Goal: Information Seeking & Learning: Learn about a topic

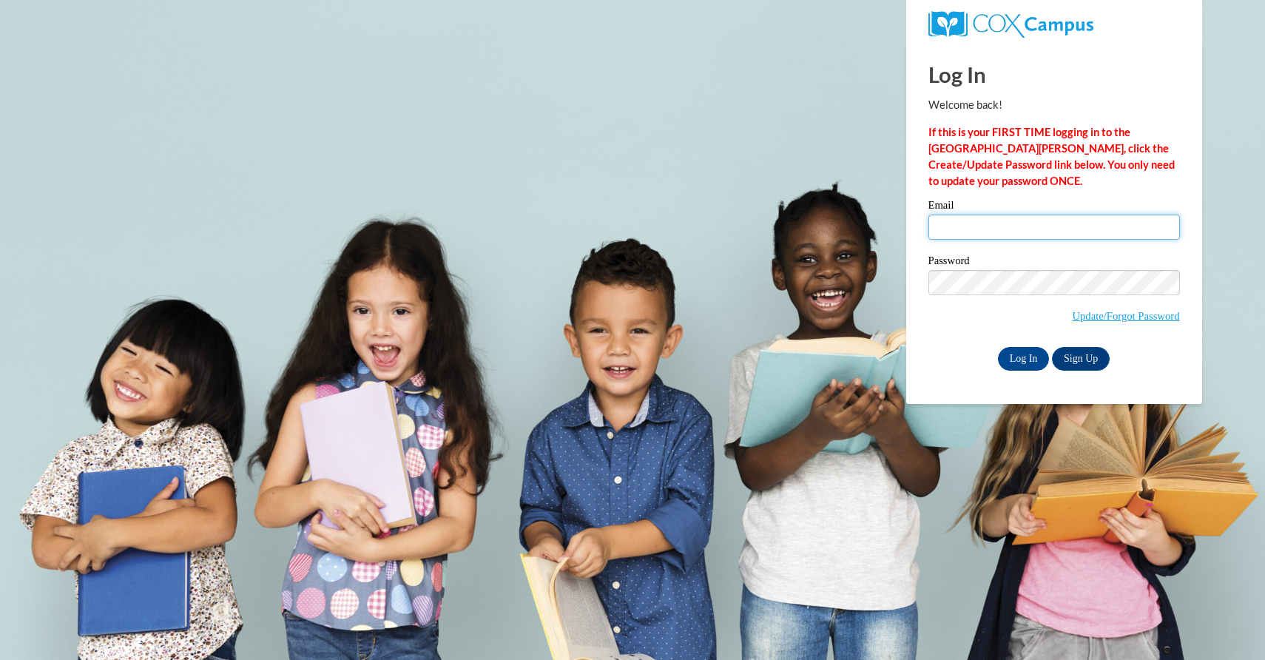
click at [972, 231] on input "Email" at bounding box center [1055, 227] width 252 height 25
type input "avie_v26@yahoo.com"
click at [1026, 351] on input "Log In" at bounding box center [1024, 359] width 52 height 24
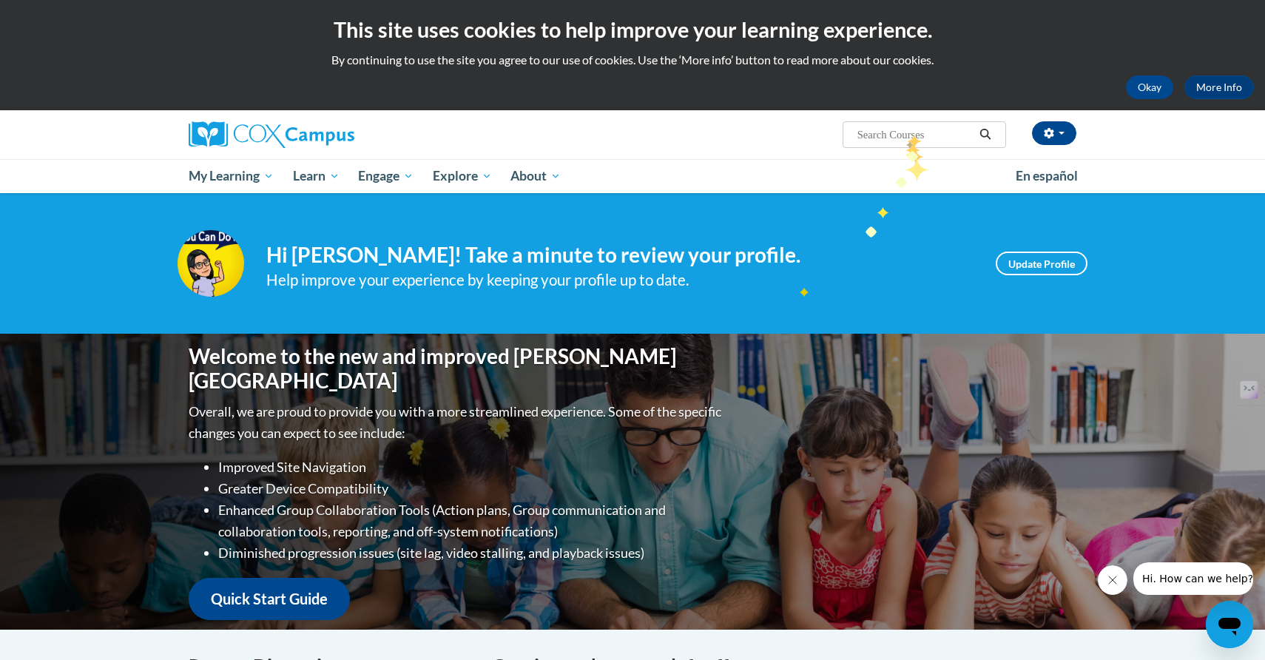
click at [907, 134] on input "Search..." at bounding box center [915, 135] width 118 height 18
type input "vocabulary"
click at [1057, 134] on button "button" at bounding box center [1054, 133] width 44 height 24
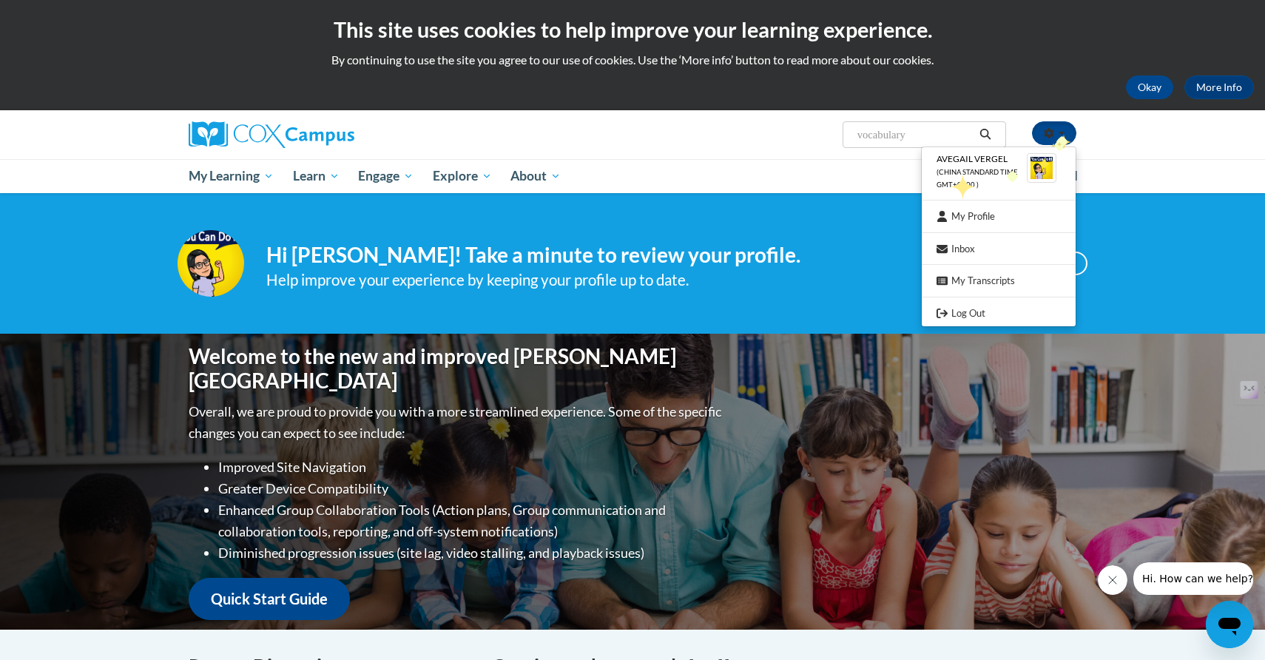
click at [848, 201] on div "Your profile Hi Avegail Vergel! Take a minute to review your profile. Help impr…" at bounding box center [632, 263] width 1265 height 141
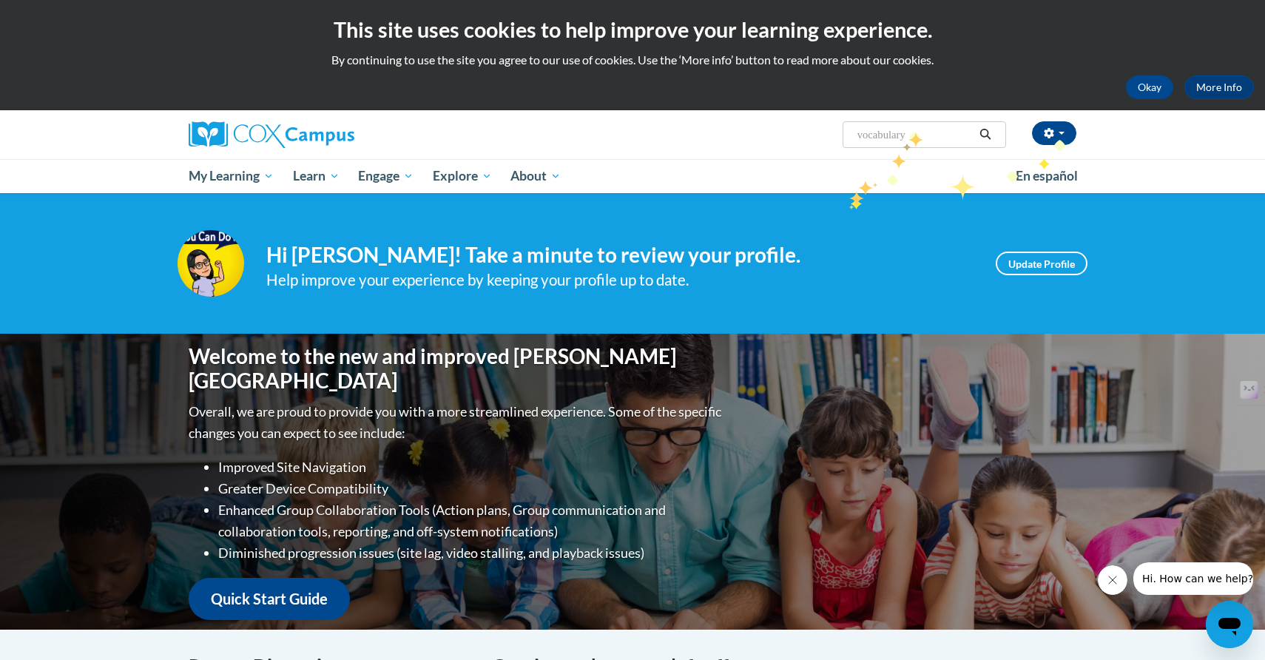
click at [909, 131] on input "vocabulary" at bounding box center [915, 135] width 118 height 18
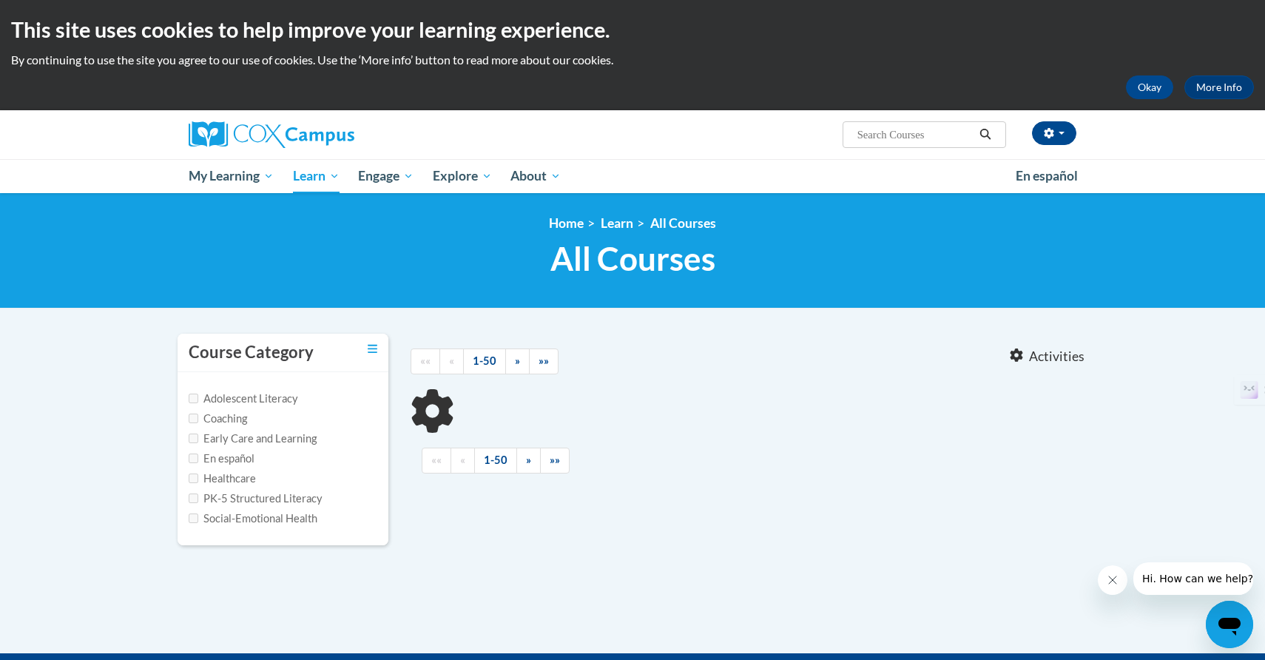
type input "vocabulary"
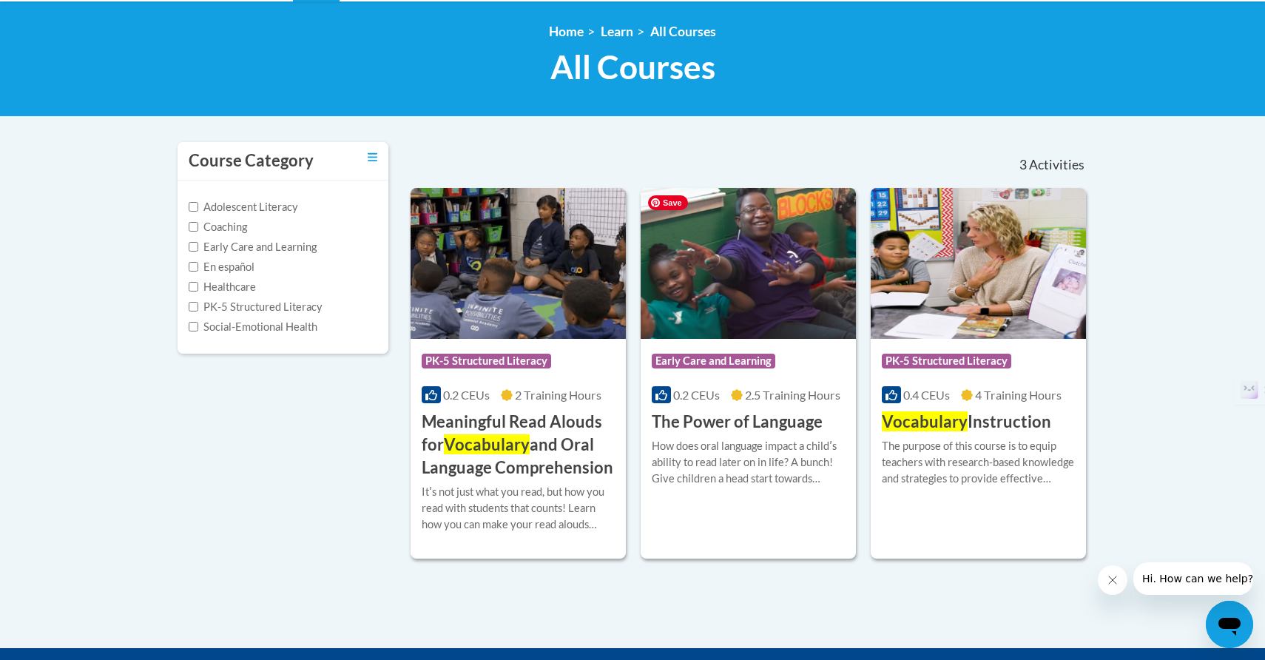
scroll to position [198, 0]
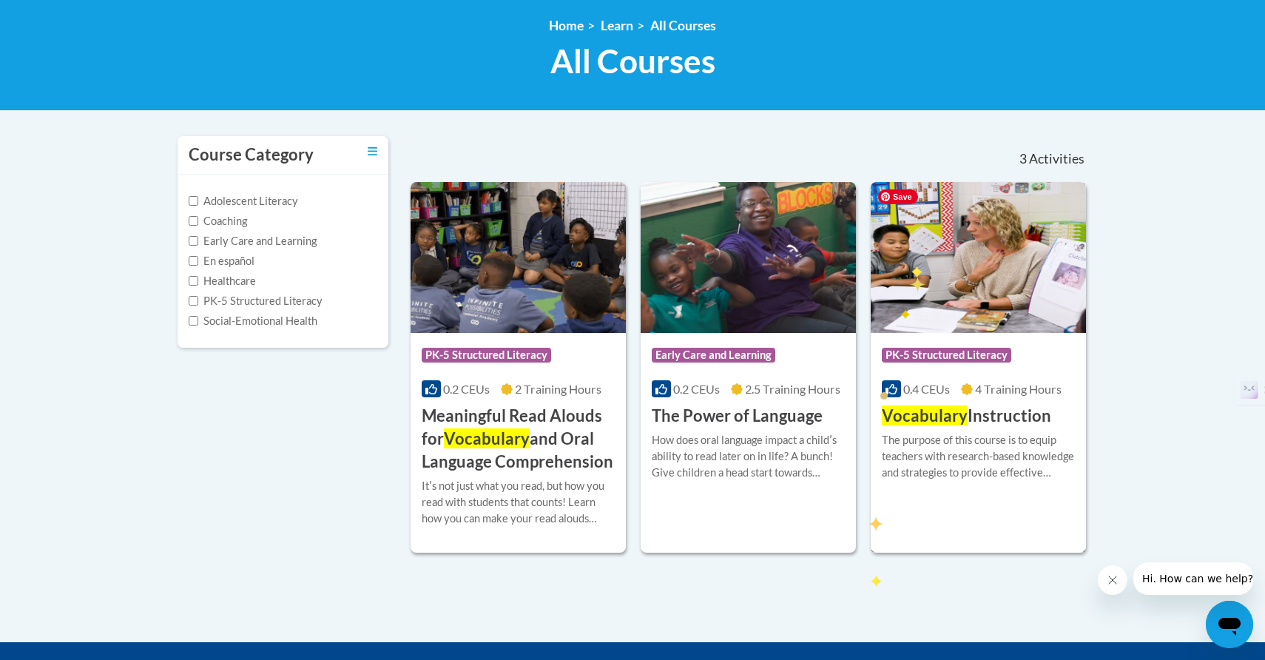
click at [936, 274] on img at bounding box center [978, 257] width 215 height 151
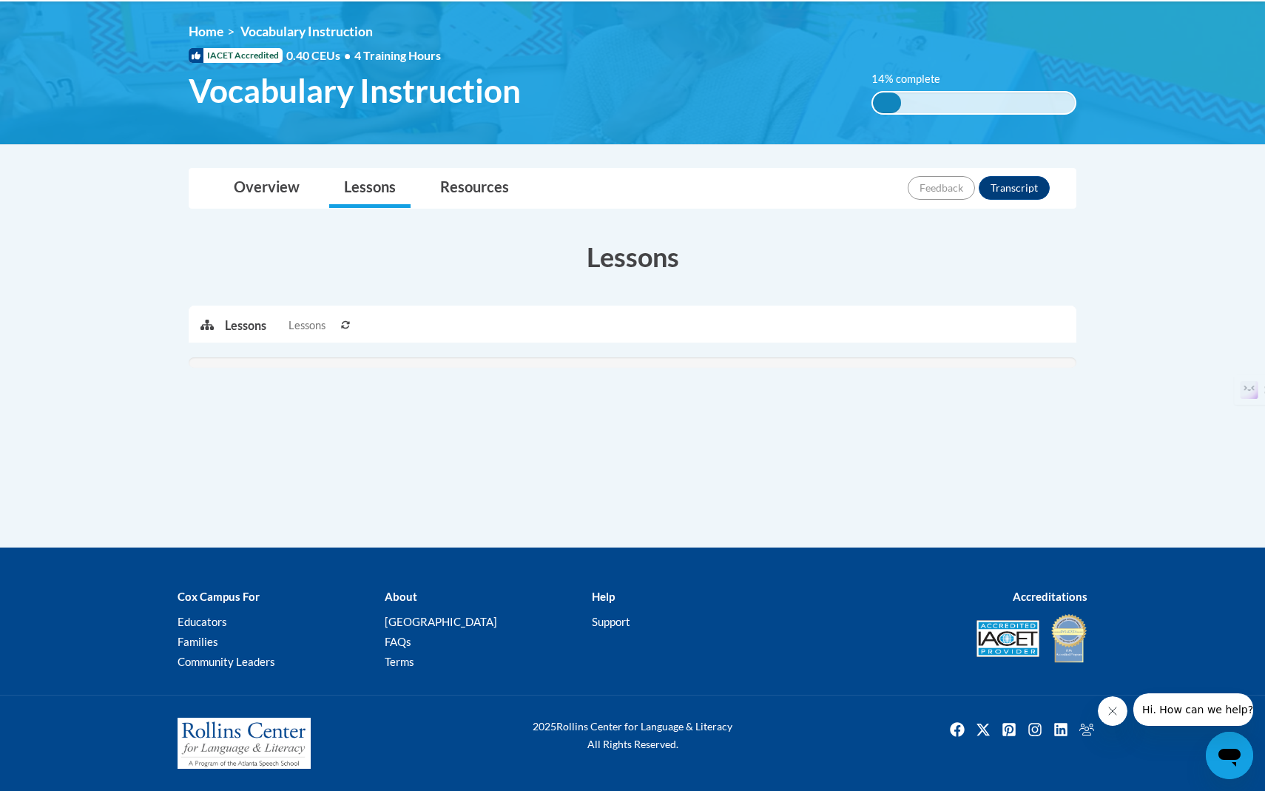
scroll to position [255, 0]
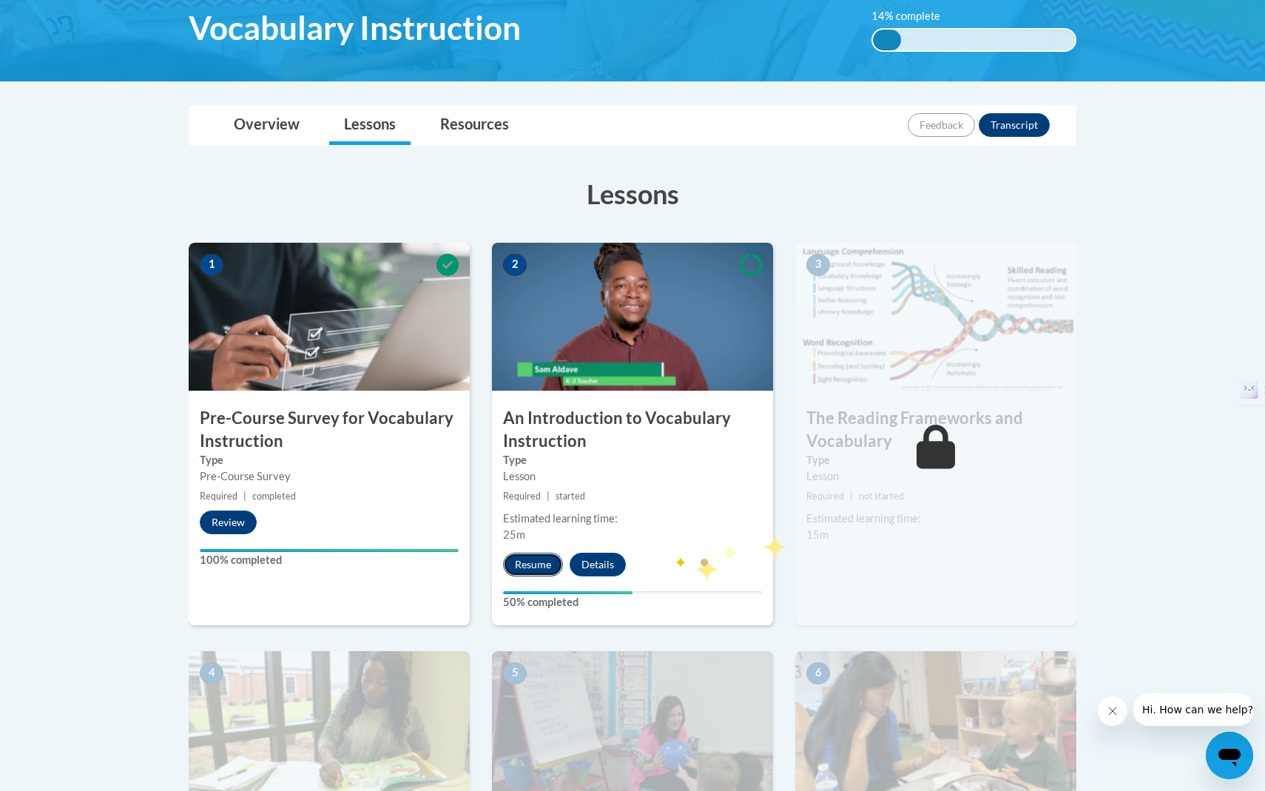
click at [528, 555] on button "Resume" at bounding box center [533, 565] width 60 height 24
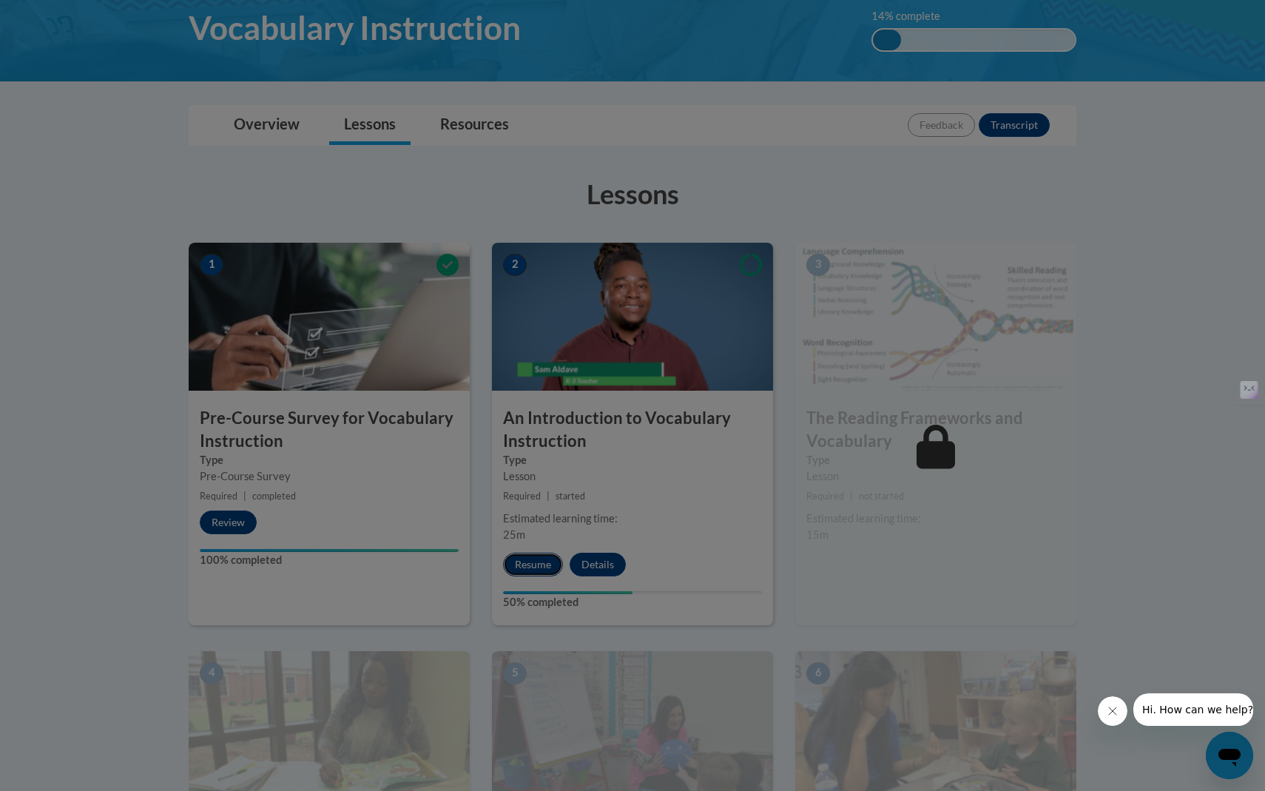
scroll to position [0, 0]
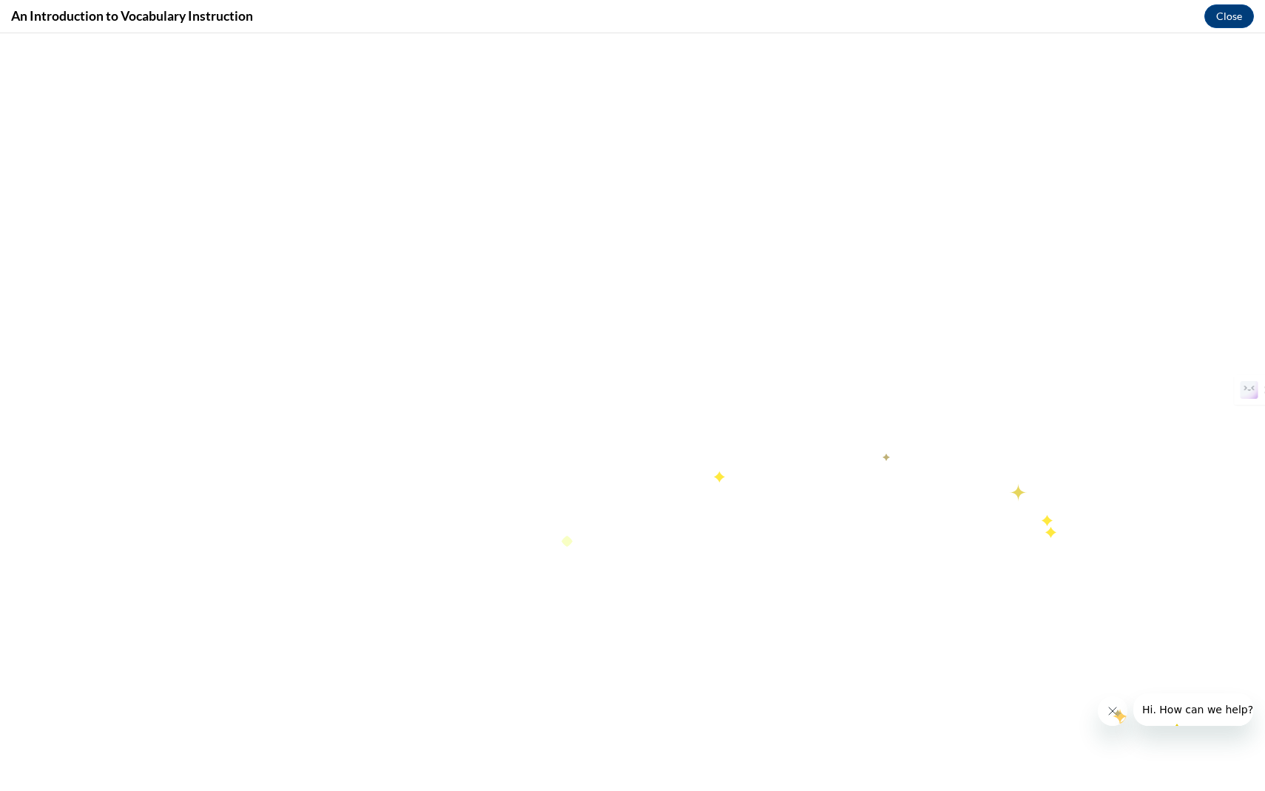
click at [1113, 659] on icon "Close message from company" at bounding box center [1113, 711] width 12 height 12
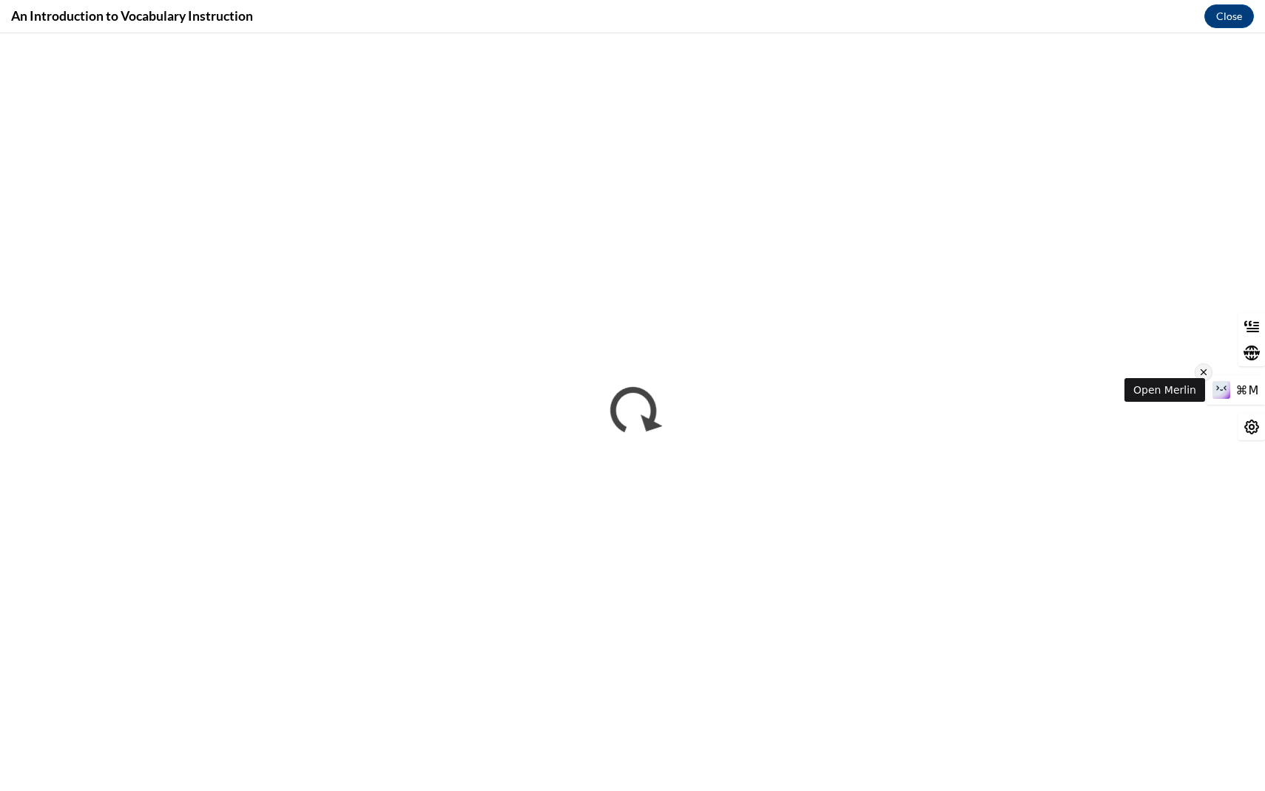
click at [1204, 374] on icon at bounding box center [1204, 372] width 10 height 18
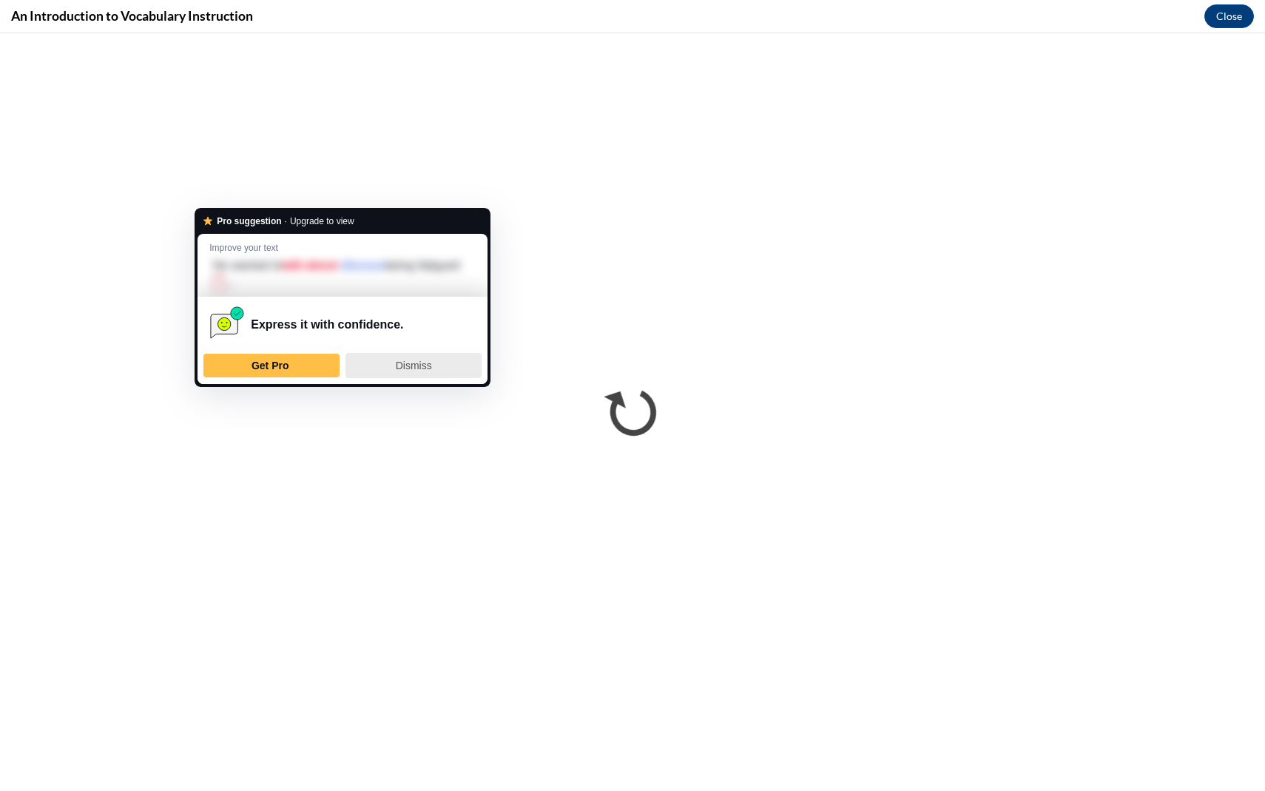
click at [405, 365] on span "Dismiss" at bounding box center [414, 366] width 36 height 12
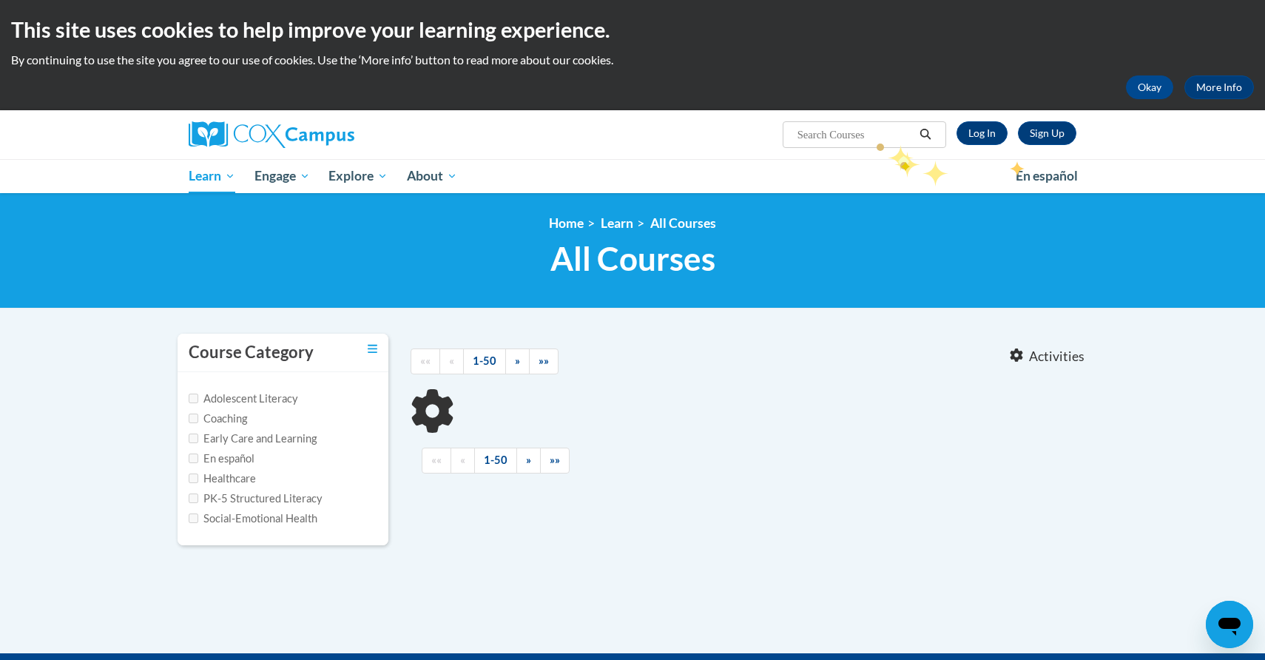
click at [862, 138] on input "Search..." at bounding box center [855, 135] width 118 height 18
type input "vocabulary"
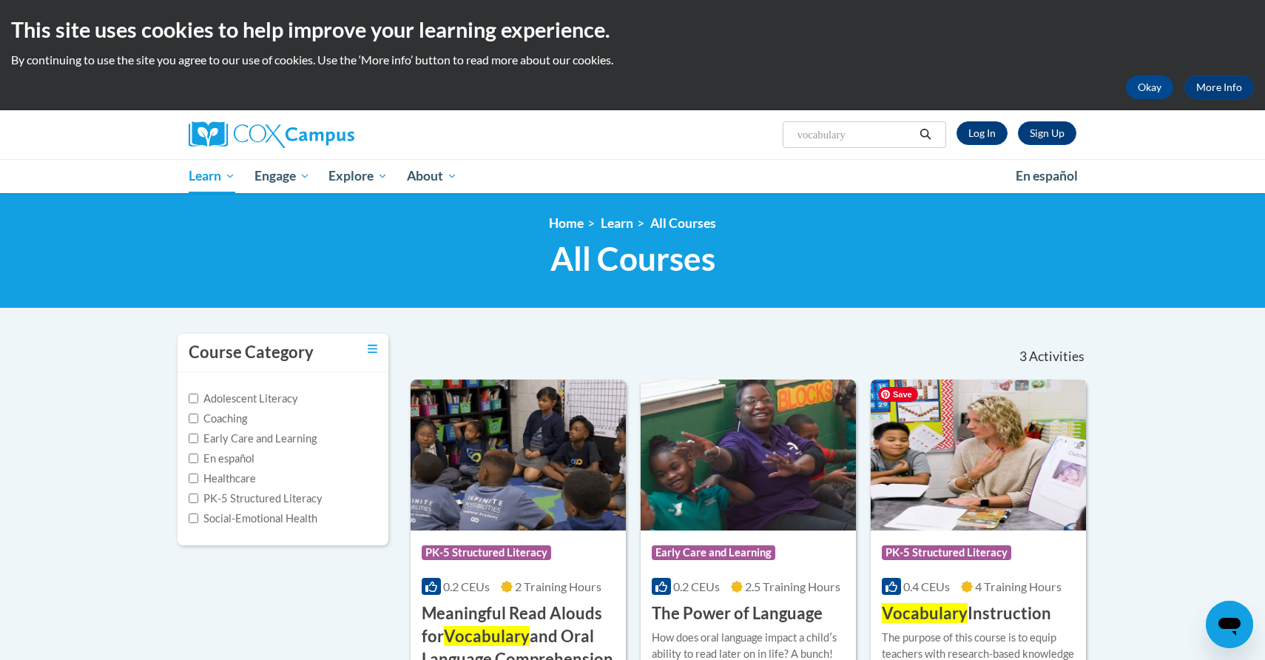
click at [1009, 483] on img at bounding box center [978, 455] width 215 height 151
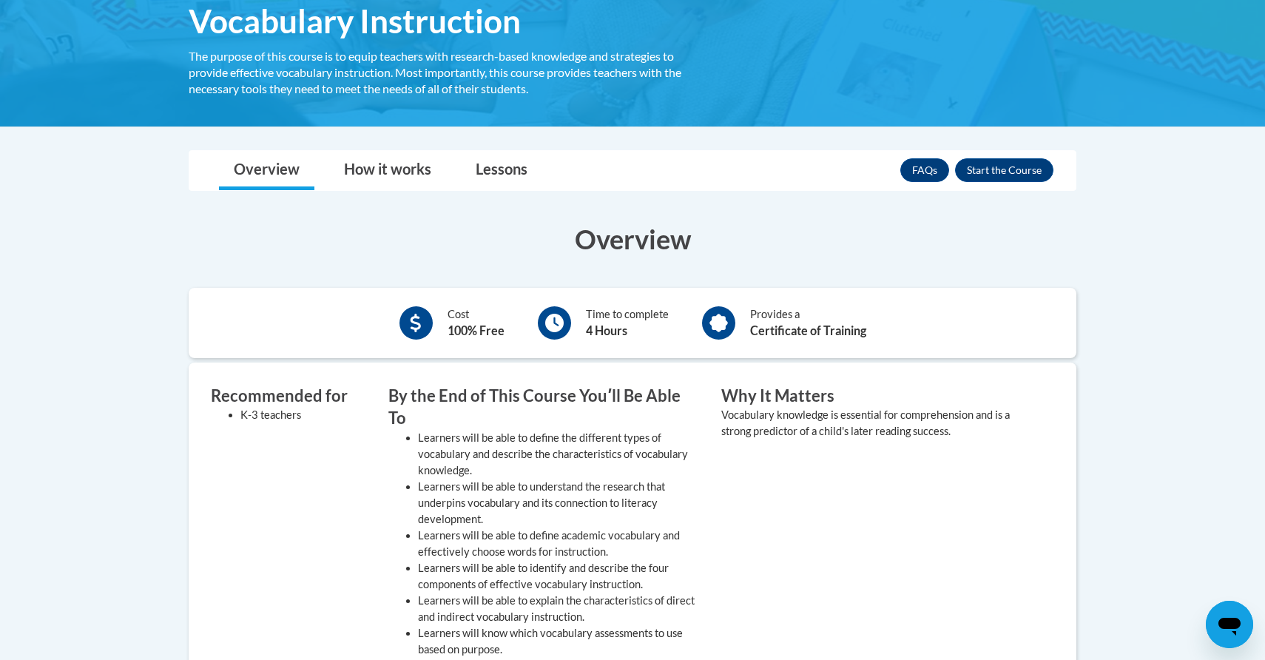
scroll to position [243, 0]
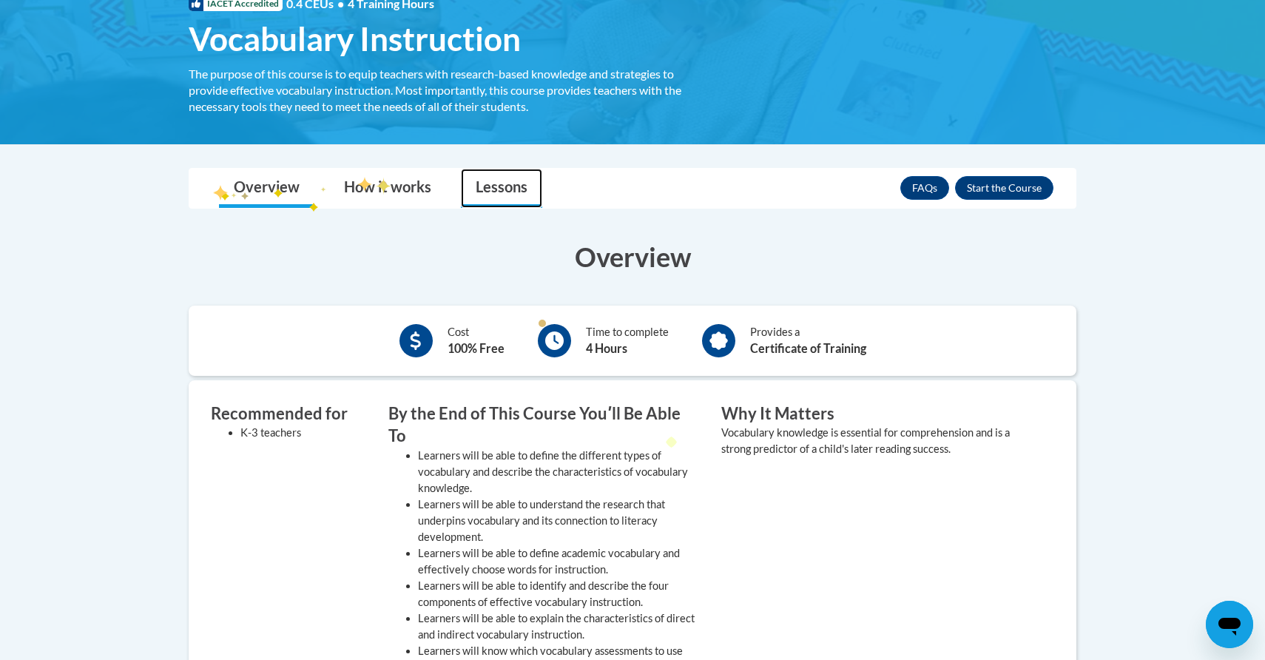
click at [528, 189] on link "Lessons" at bounding box center [501, 188] width 81 height 39
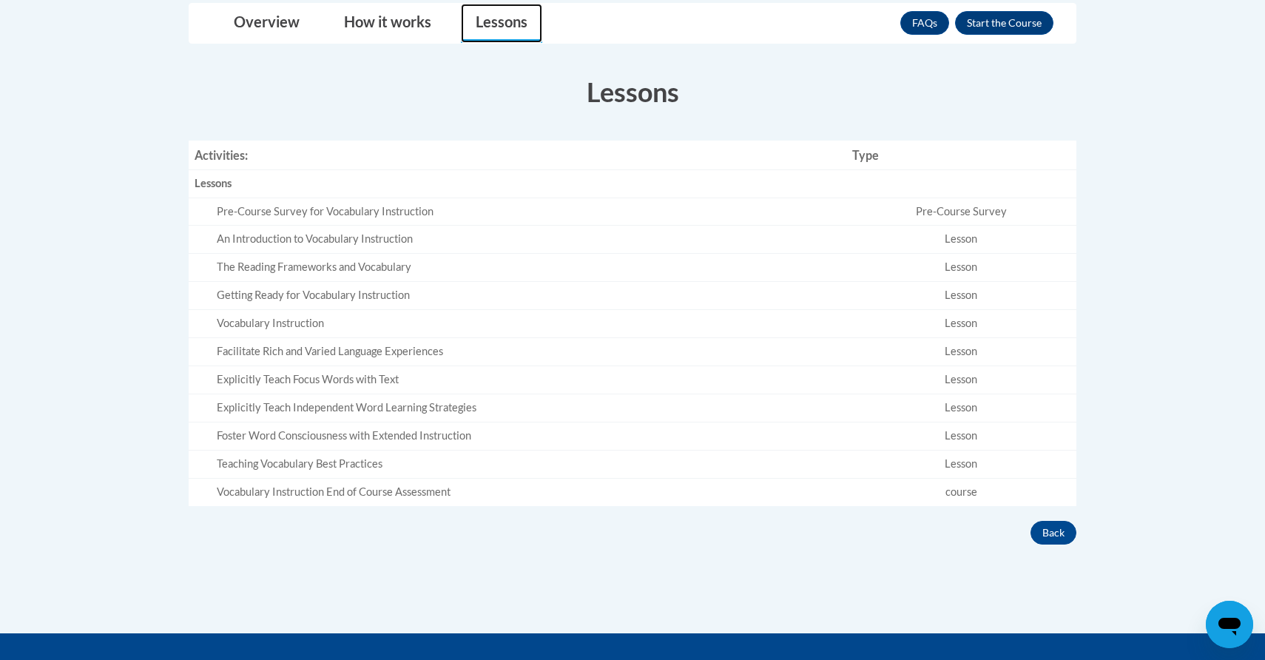
scroll to position [409, 0]
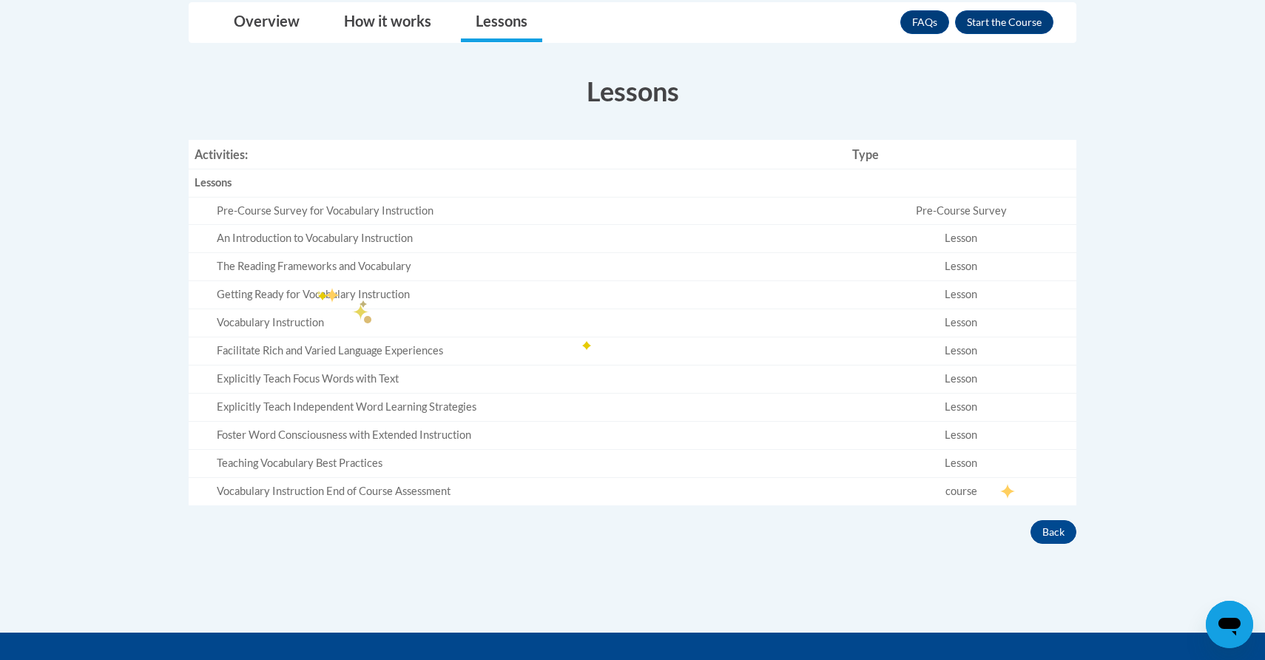
click at [333, 322] on div "Vocabulary Instruction" at bounding box center [529, 323] width 624 height 16
click at [1057, 536] on button "Back" at bounding box center [1054, 532] width 46 height 24
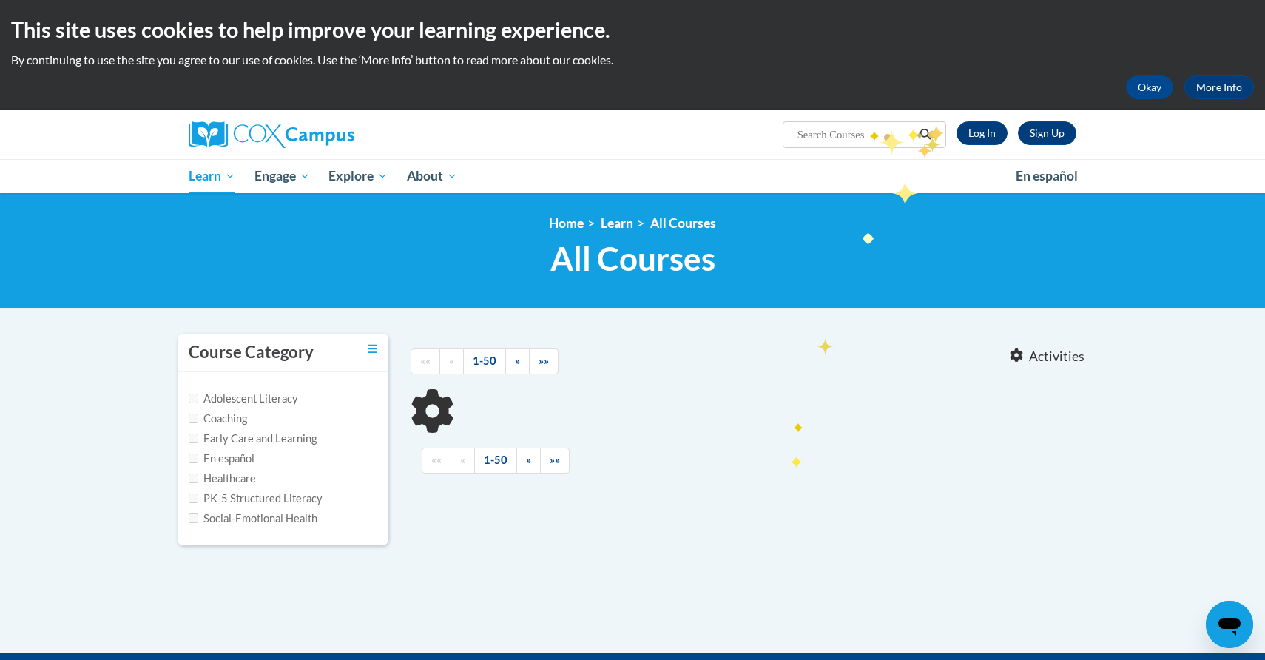
click at [862, 126] on input "Search..." at bounding box center [855, 135] width 118 height 18
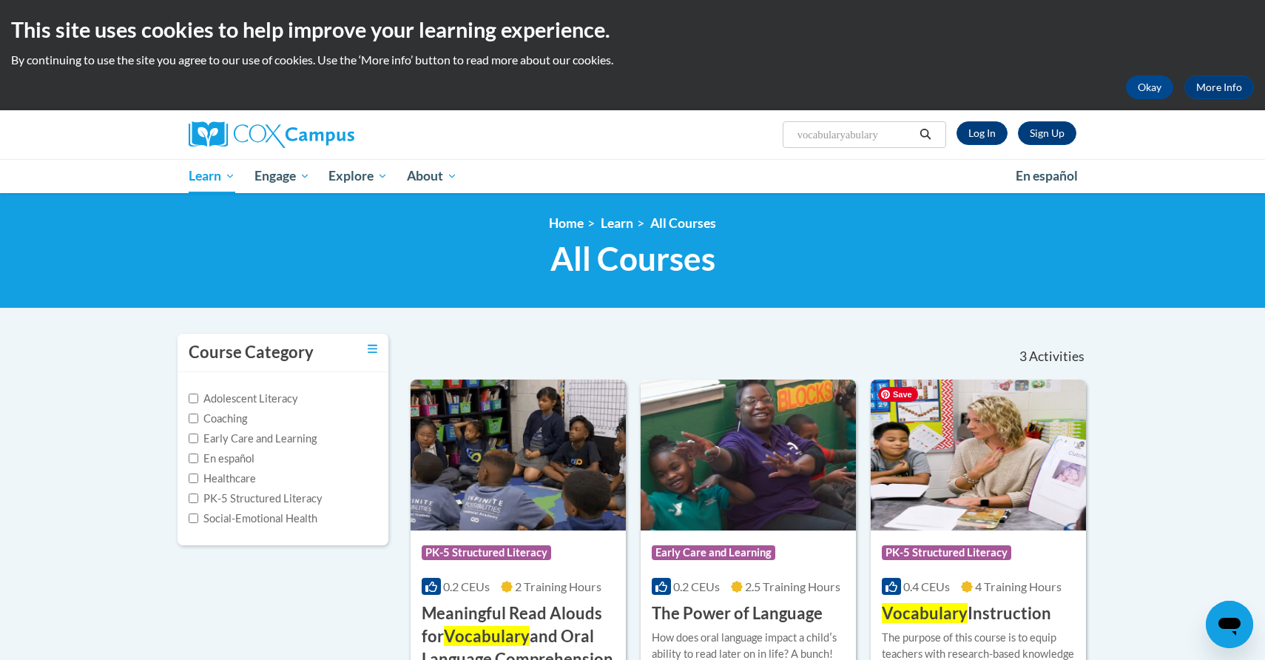
type input "vocabularyabulary"
click at [984, 476] on img at bounding box center [978, 455] width 215 height 151
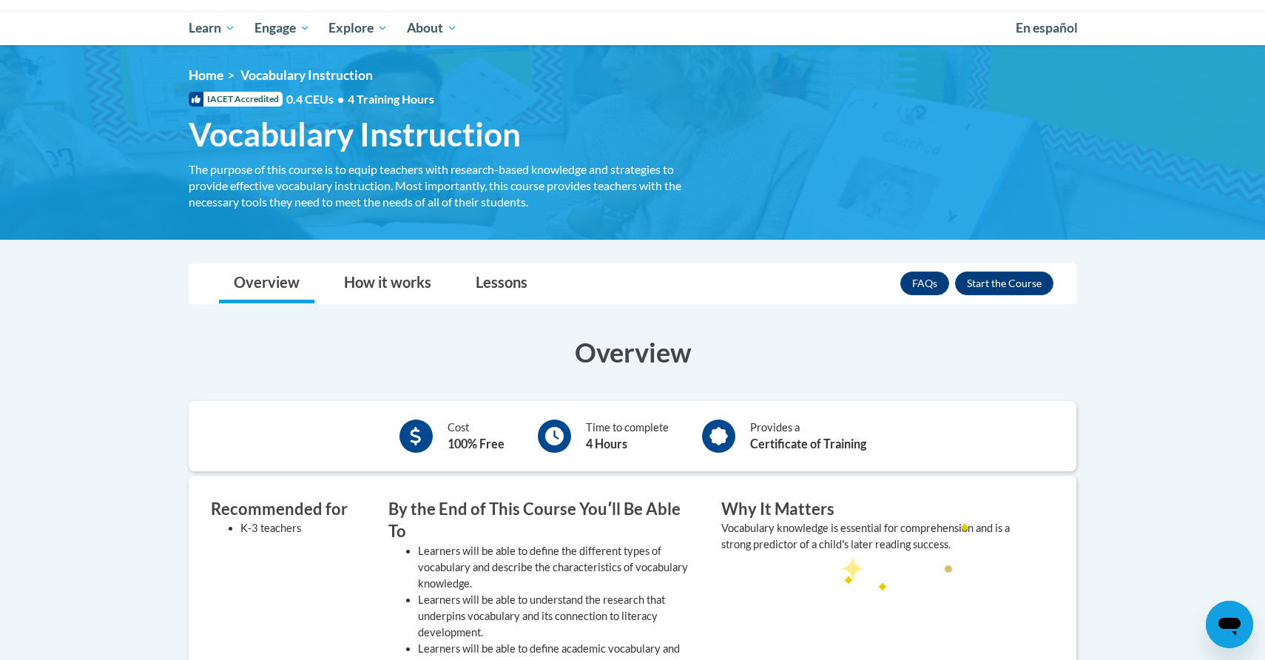
scroll to position [135, 0]
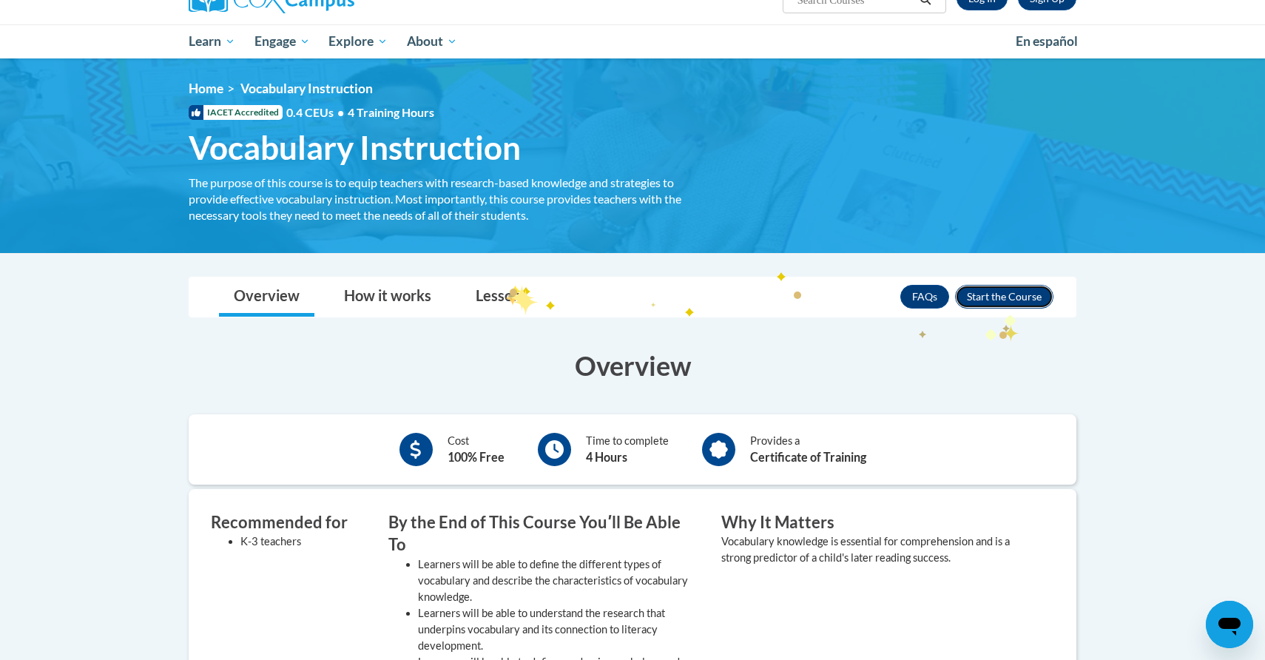
click at [1001, 297] on button "Enroll" at bounding box center [1004, 297] width 98 height 24
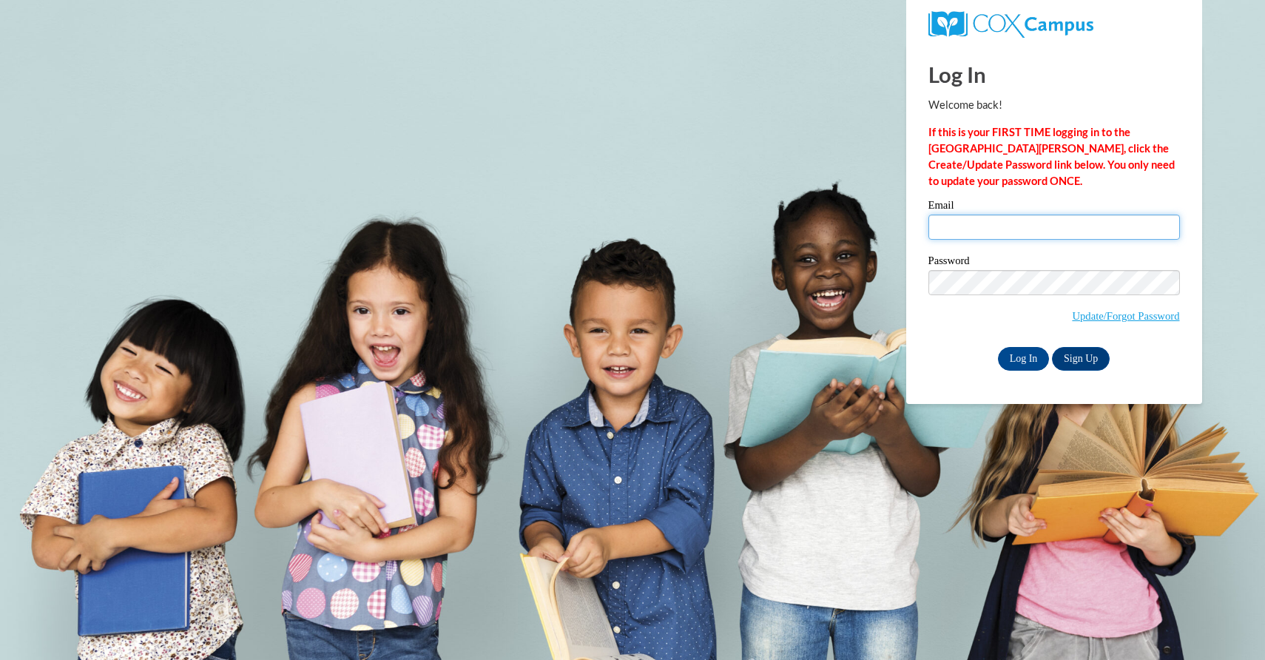
click at [992, 229] on input "Email" at bounding box center [1055, 227] width 252 height 25
type input "[EMAIL_ADDRESS][DOMAIN_NAME]"
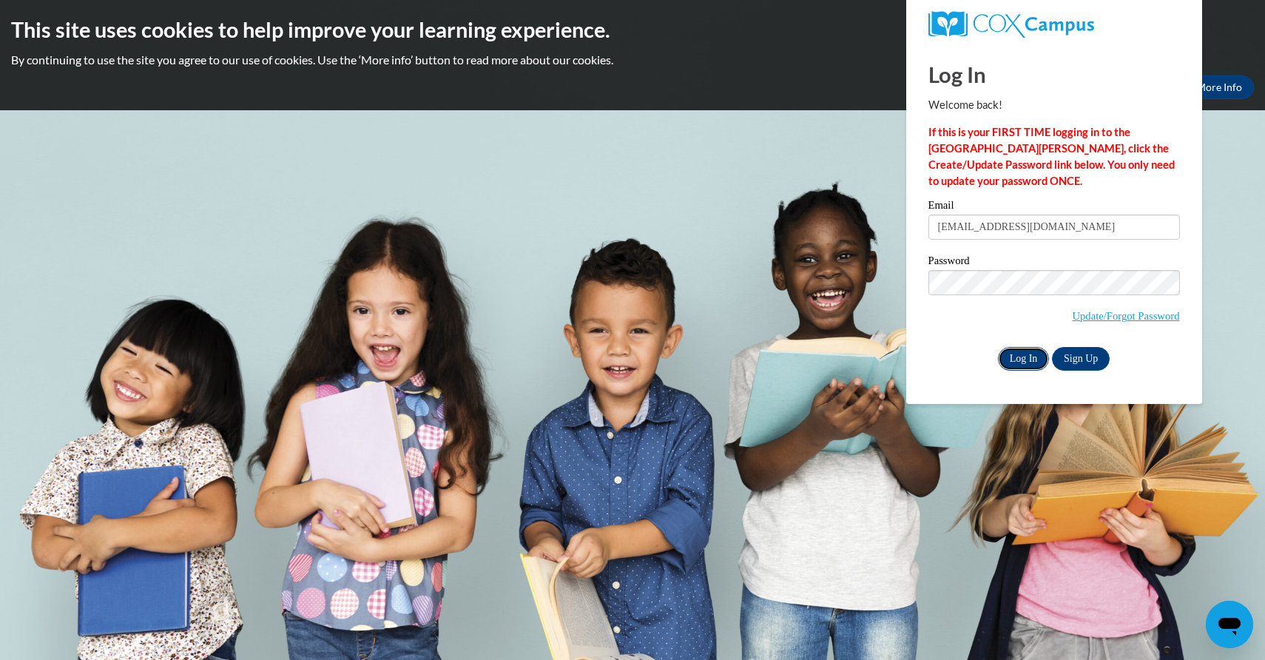
click at [1013, 358] on input "Log In" at bounding box center [1024, 359] width 52 height 24
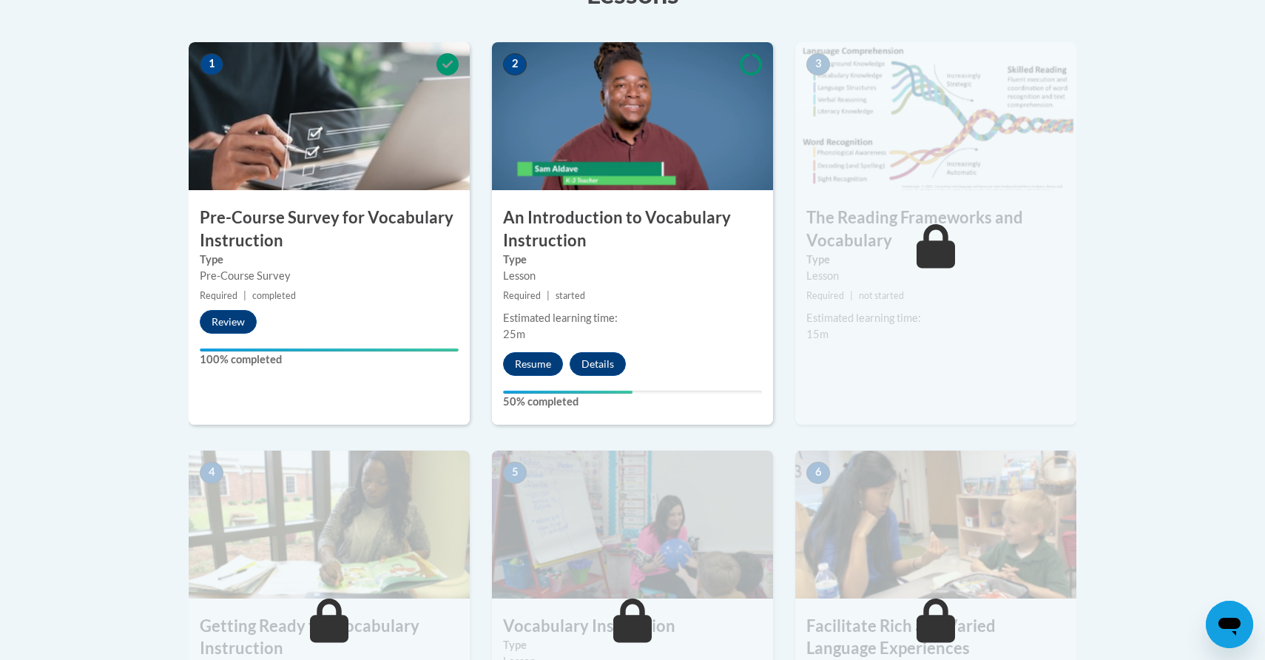
scroll to position [442, 0]
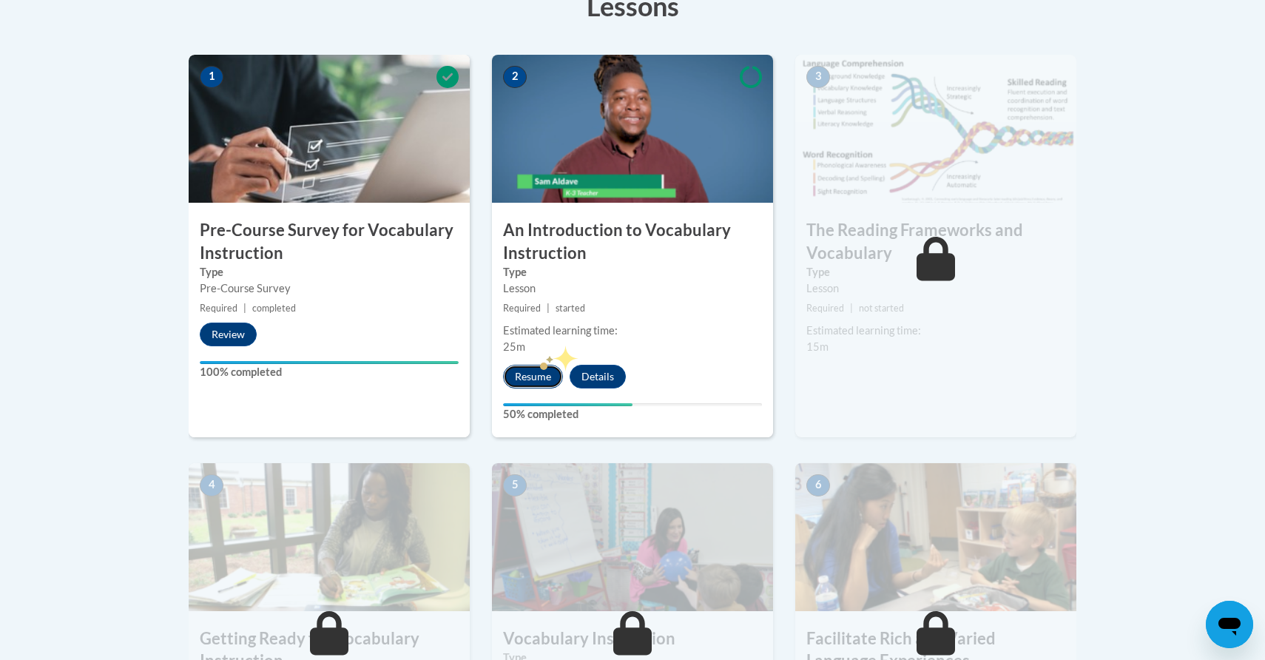
click at [532, 366] on button "Resume" at bounding box center [533, 377] width 60 height 24
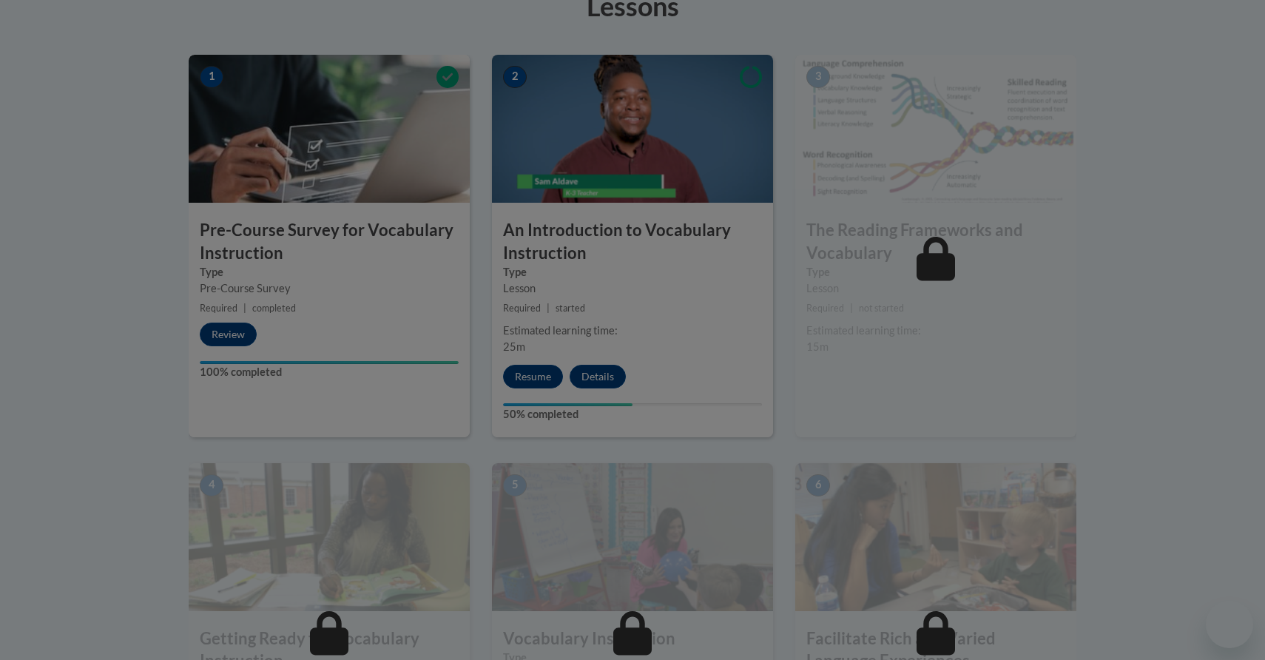
scroll to position [0, 0]
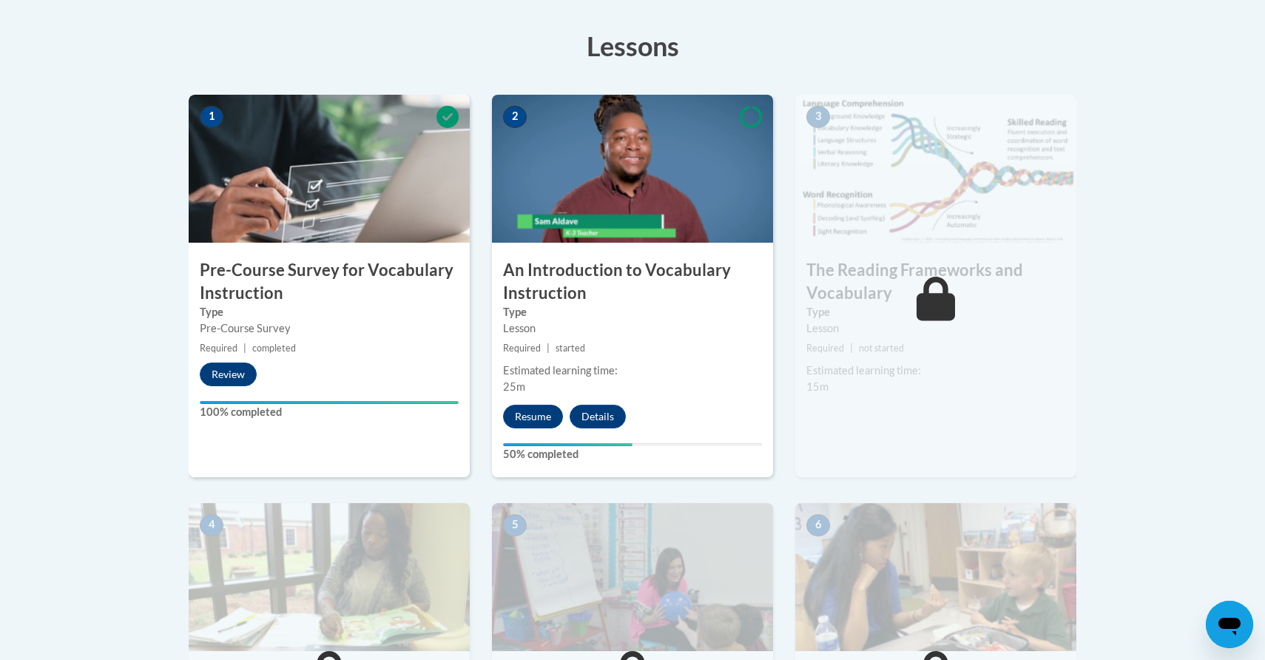
scroll to position [410, 0]
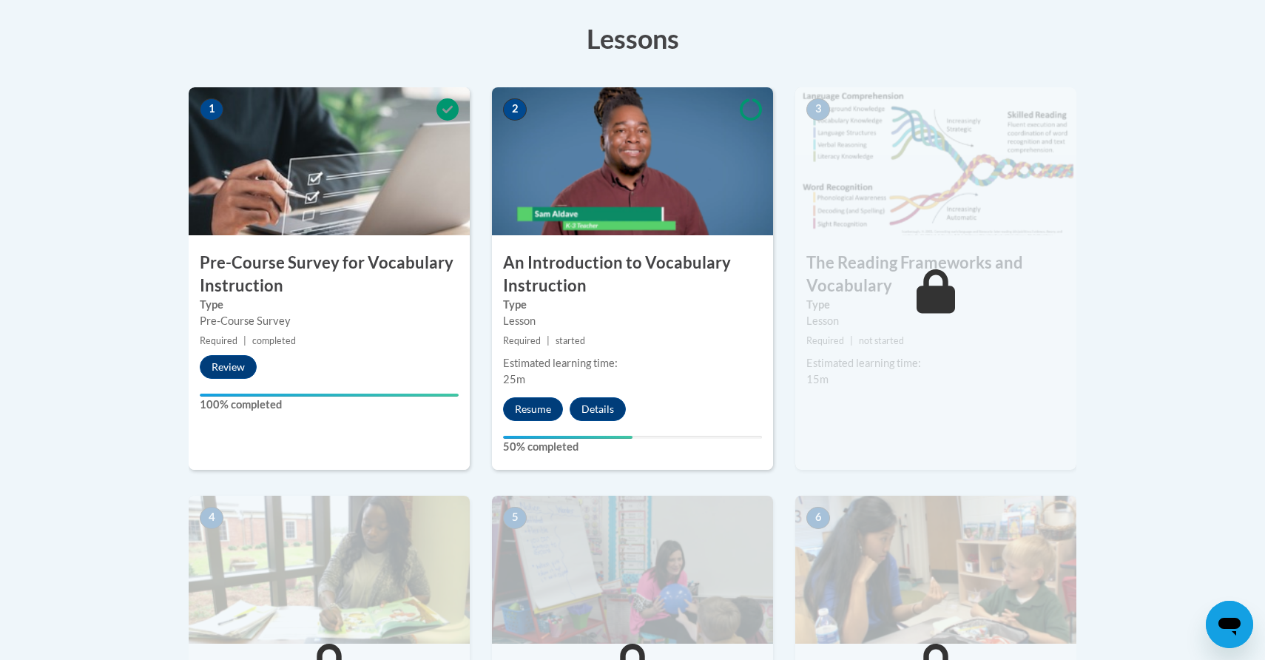
click at [676, 386] on div "Estimated learning time: 25m" at bounding box center [632, 371] width 281 height 33
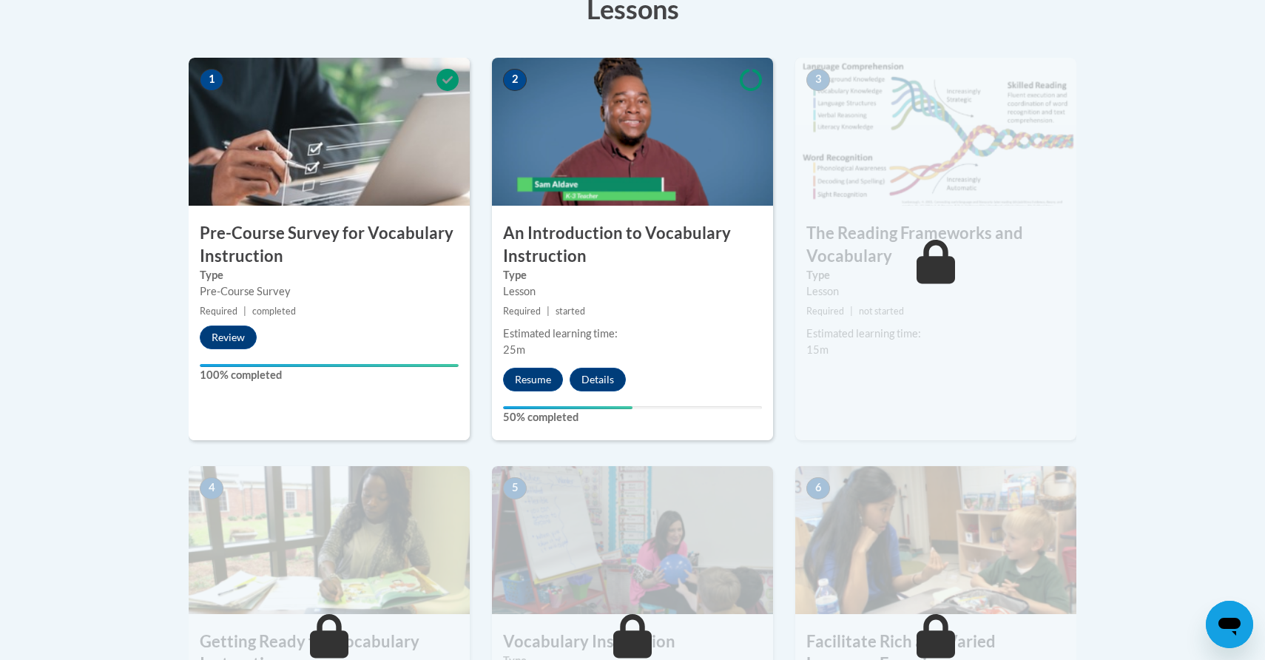
scroll to position [425, 0]
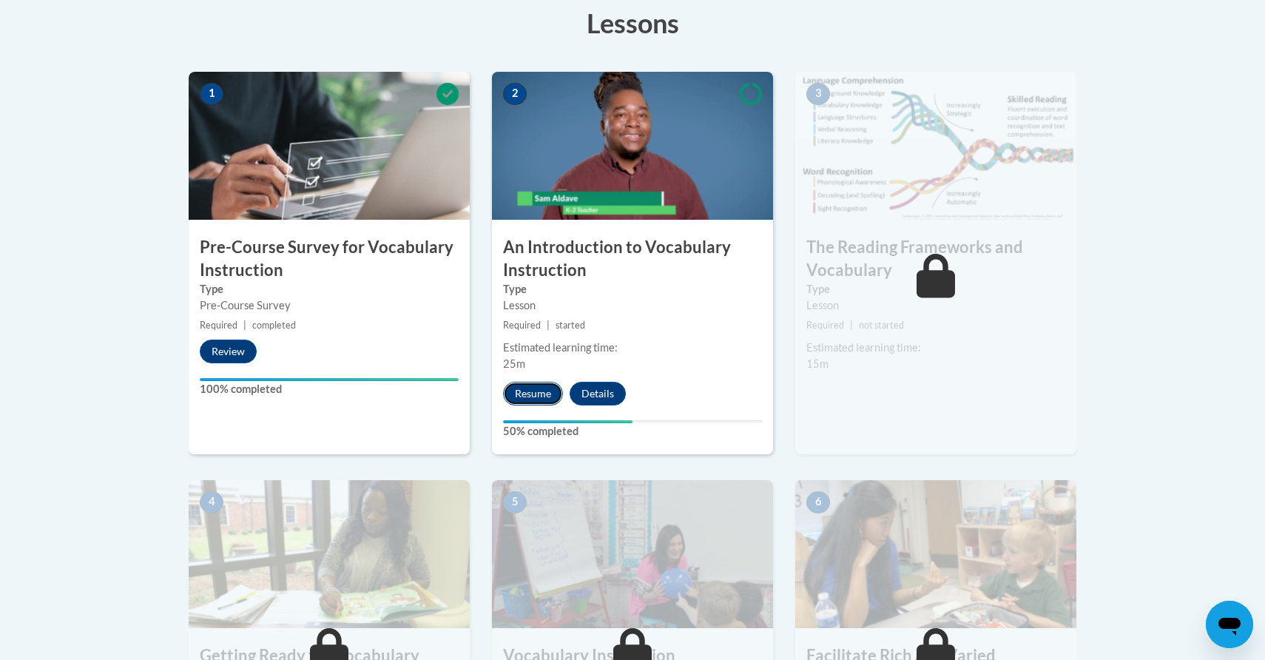
click at [538, 388] on button "Resume" at bounding box center [533, 394] width 60 height 24
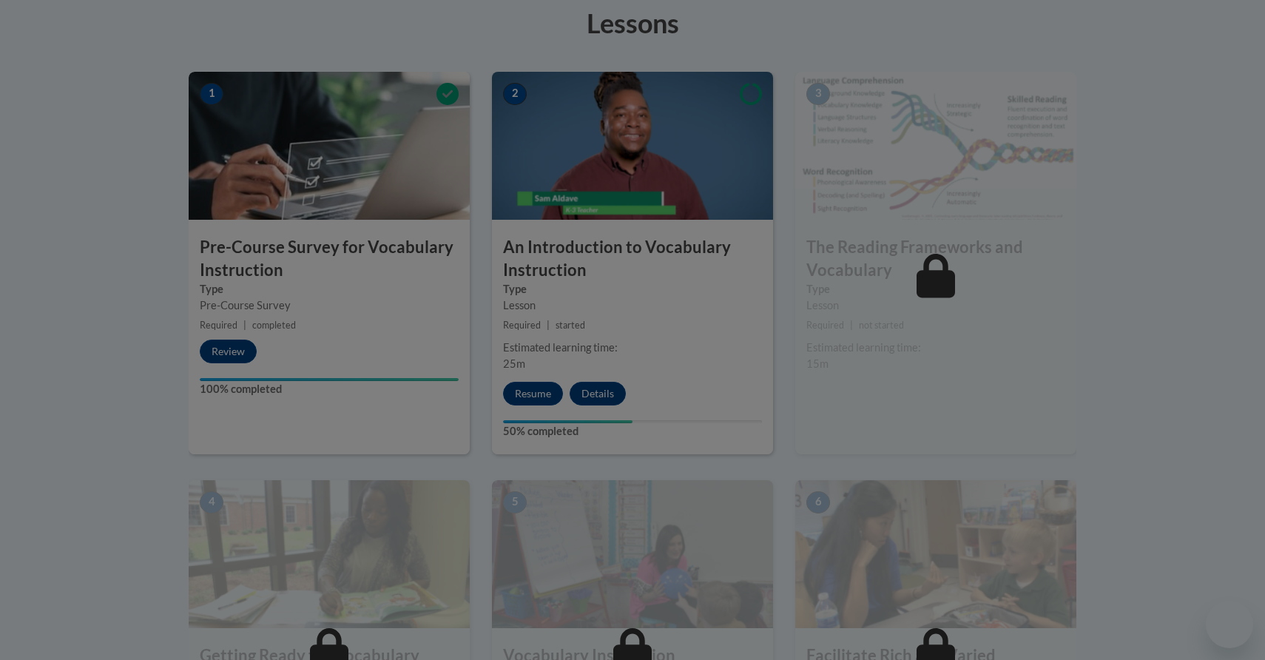
scroll to position [0, 0]
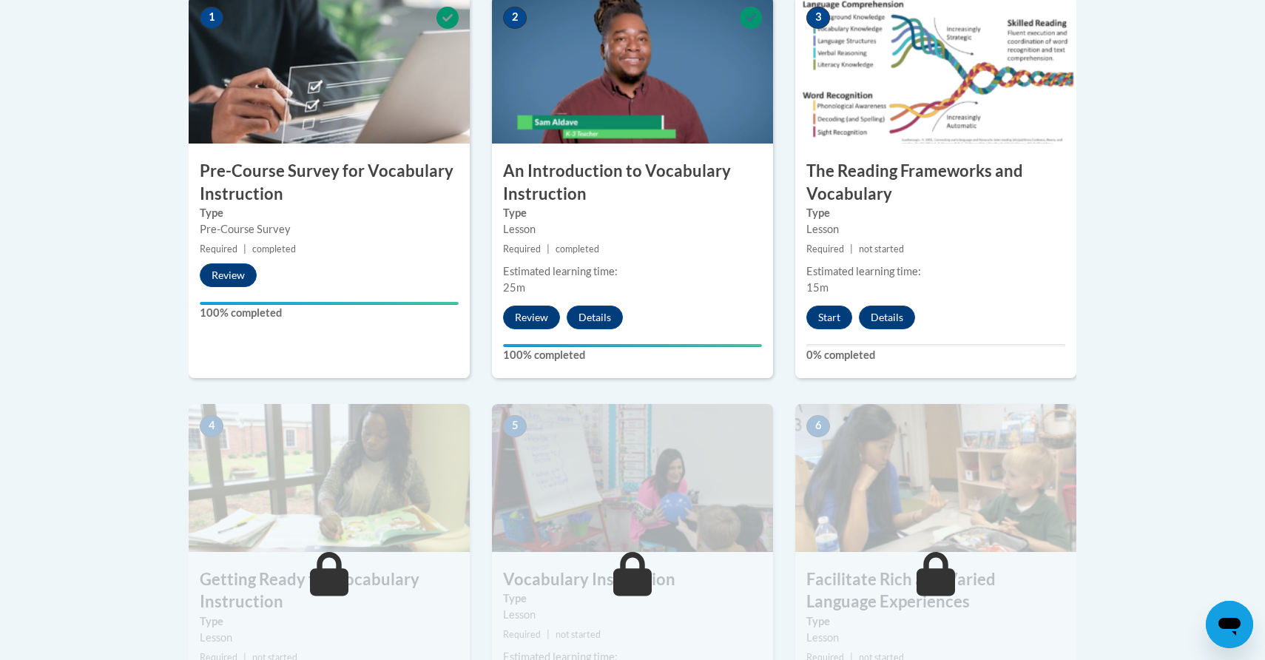
scroll to position [499, 0]
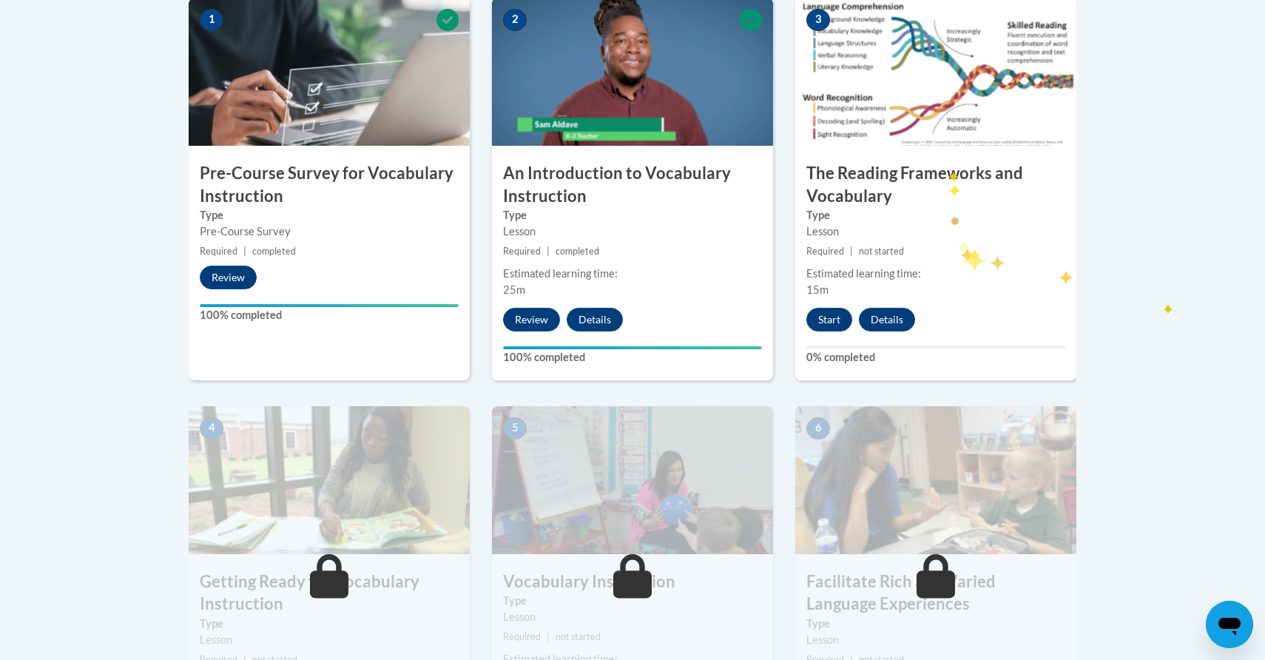
click at [949, 168] on h3 "The Reading Frameworks and Vocabulary" at bounding box center [935, 185] width 281 height 46
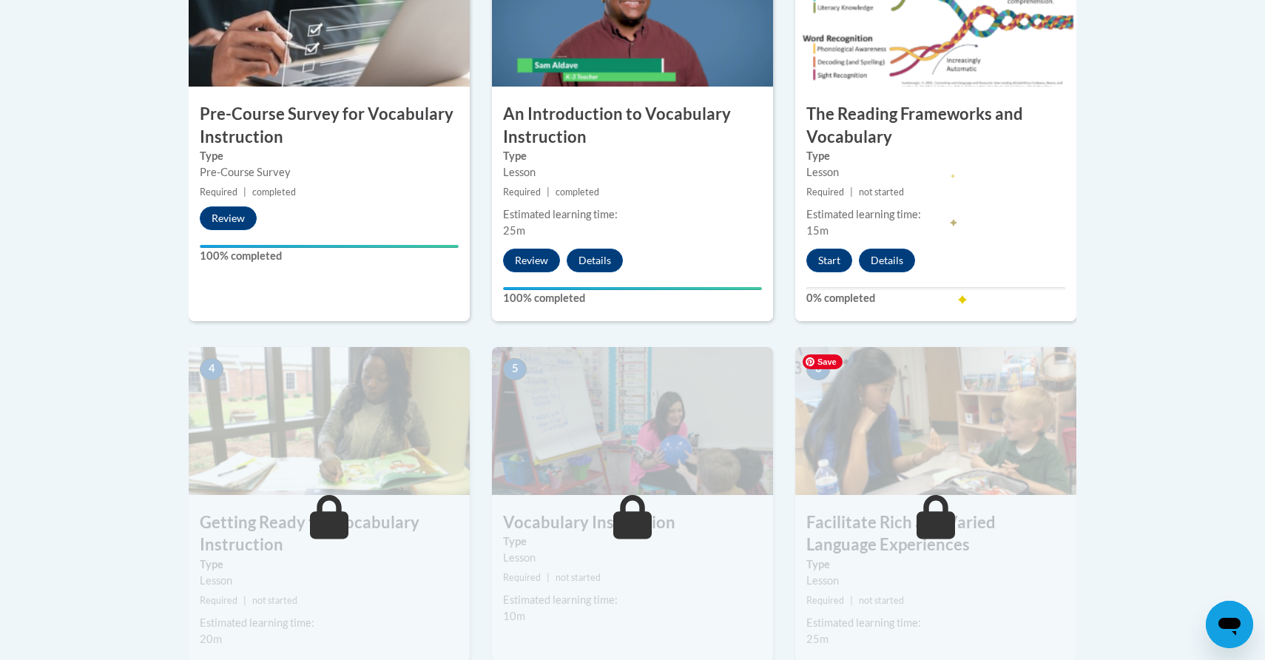
scroll to position [464, 0]
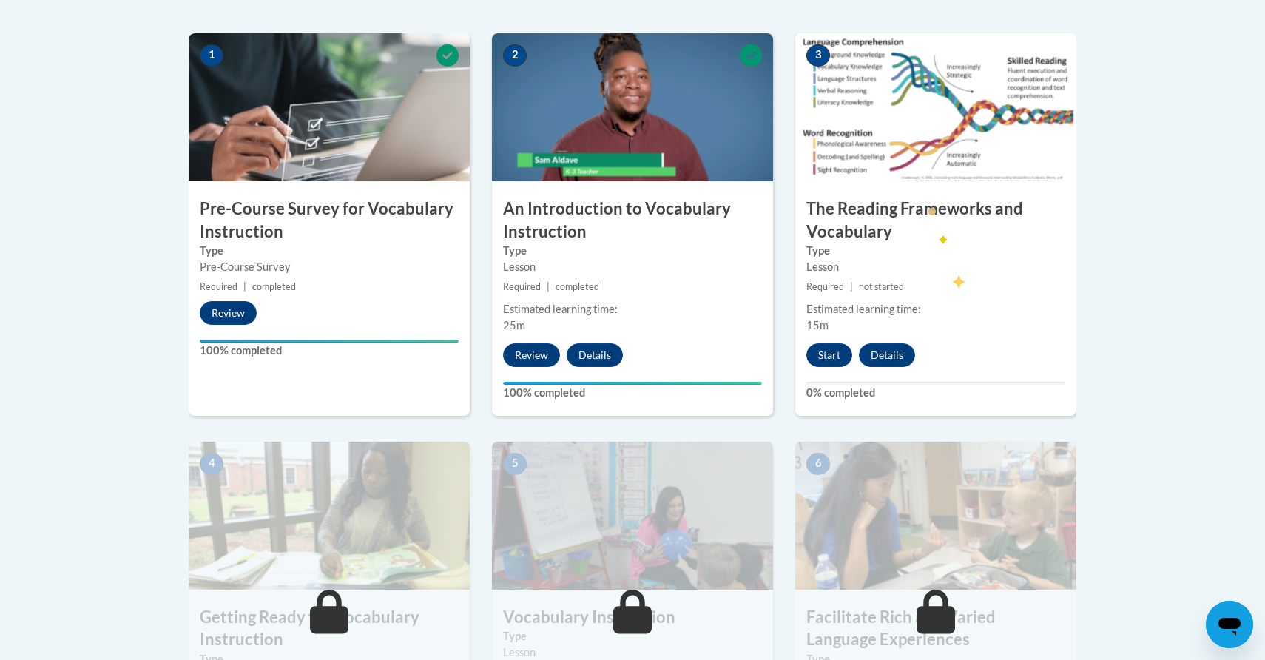
click at [929, 201] on h3 "The Reading Frameworks and Vocabulary" at bounding box center [935, 221] width 281 height 46
click at [823, 349] on button "Start" at bounding box center [829, 355] width 46 height 24
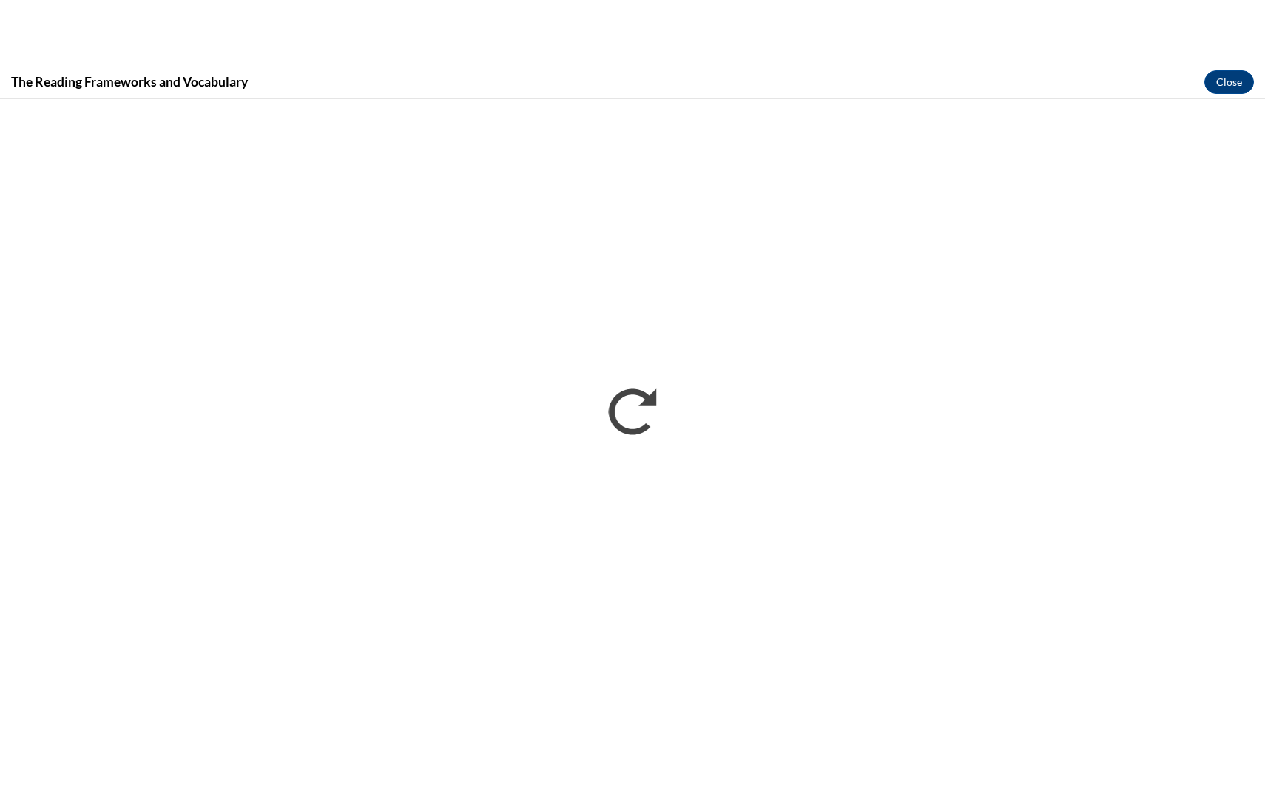
scroll to position [0, 0]
